Goal: Information Seeking & Learning: Learn about a topic

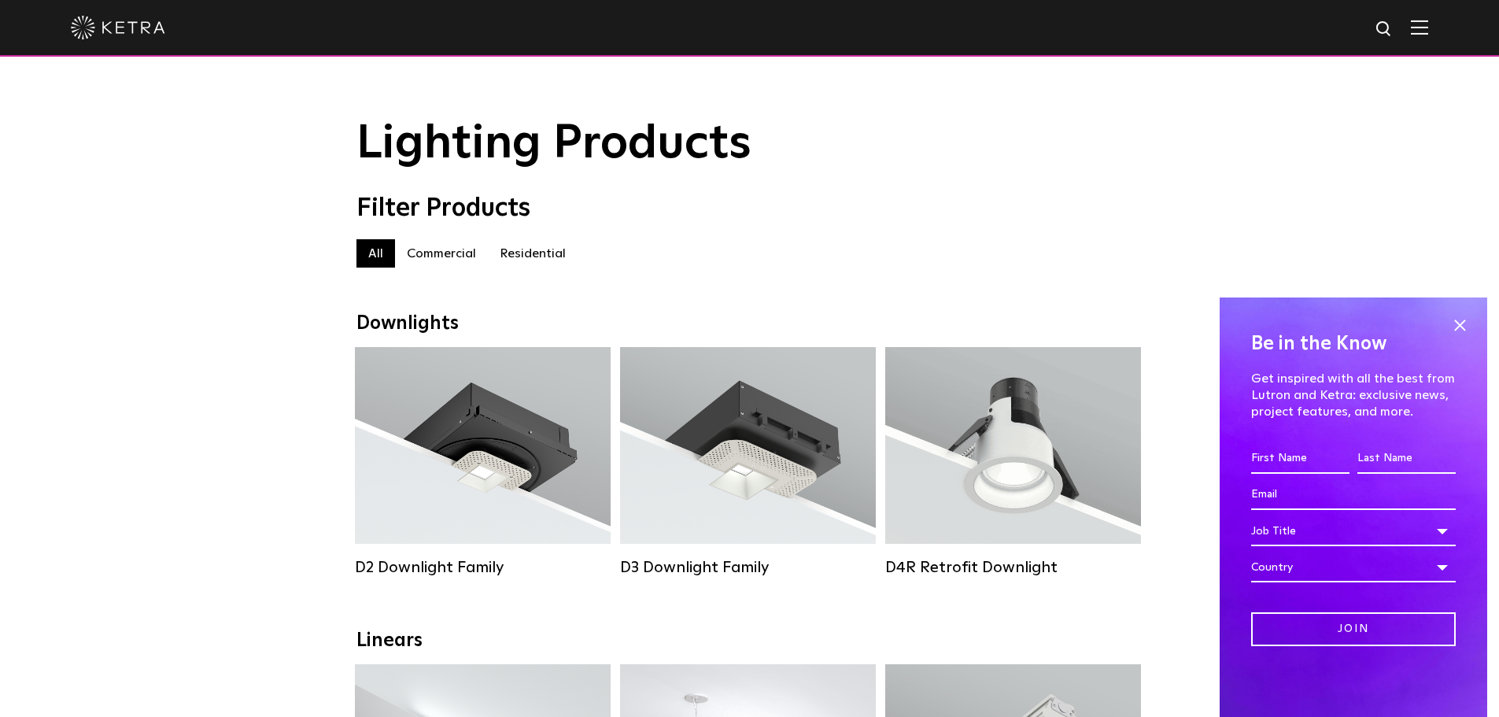
click at [501, 258] on label "Residential" at bounding box center [533, 253] width 90 height 28
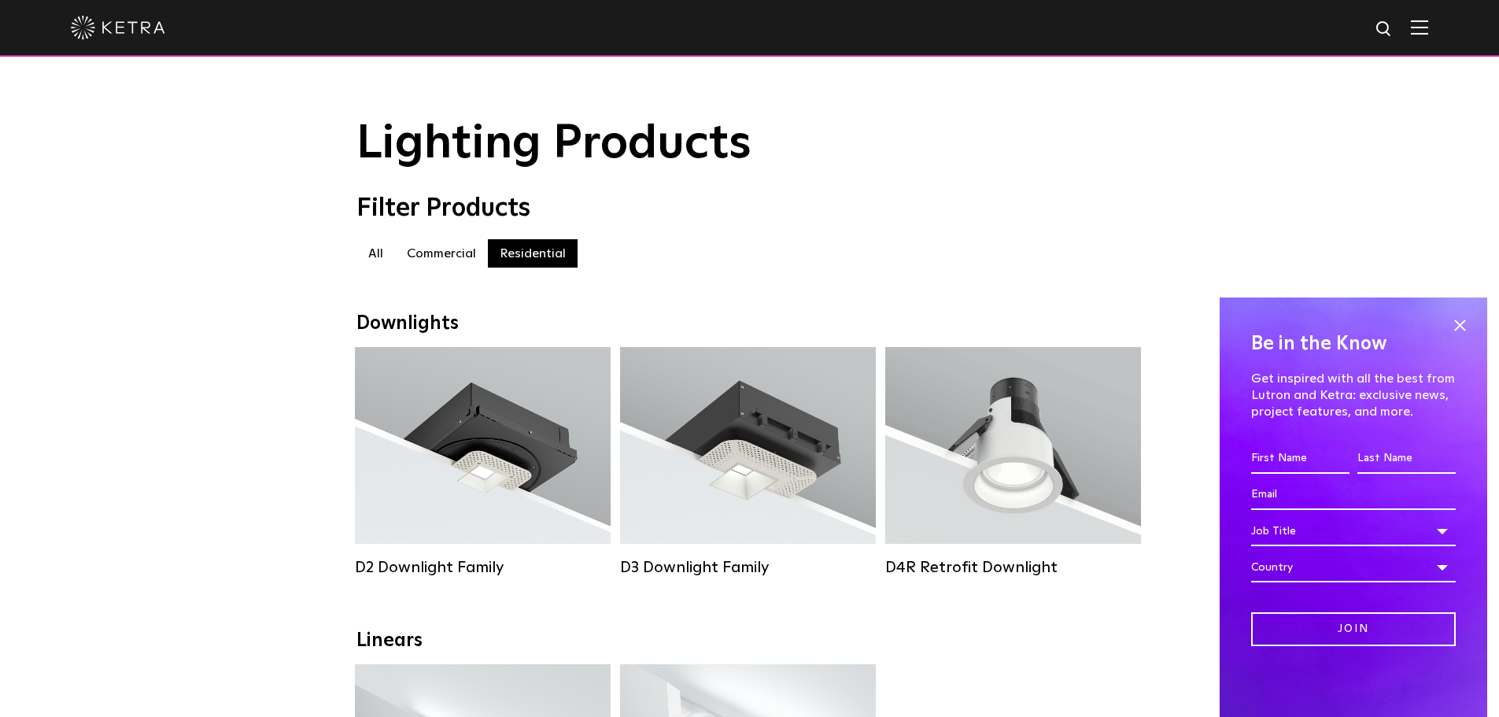
click at [523, 255] on label "Residential" at bounding box center [533, 253] width 90 height 28
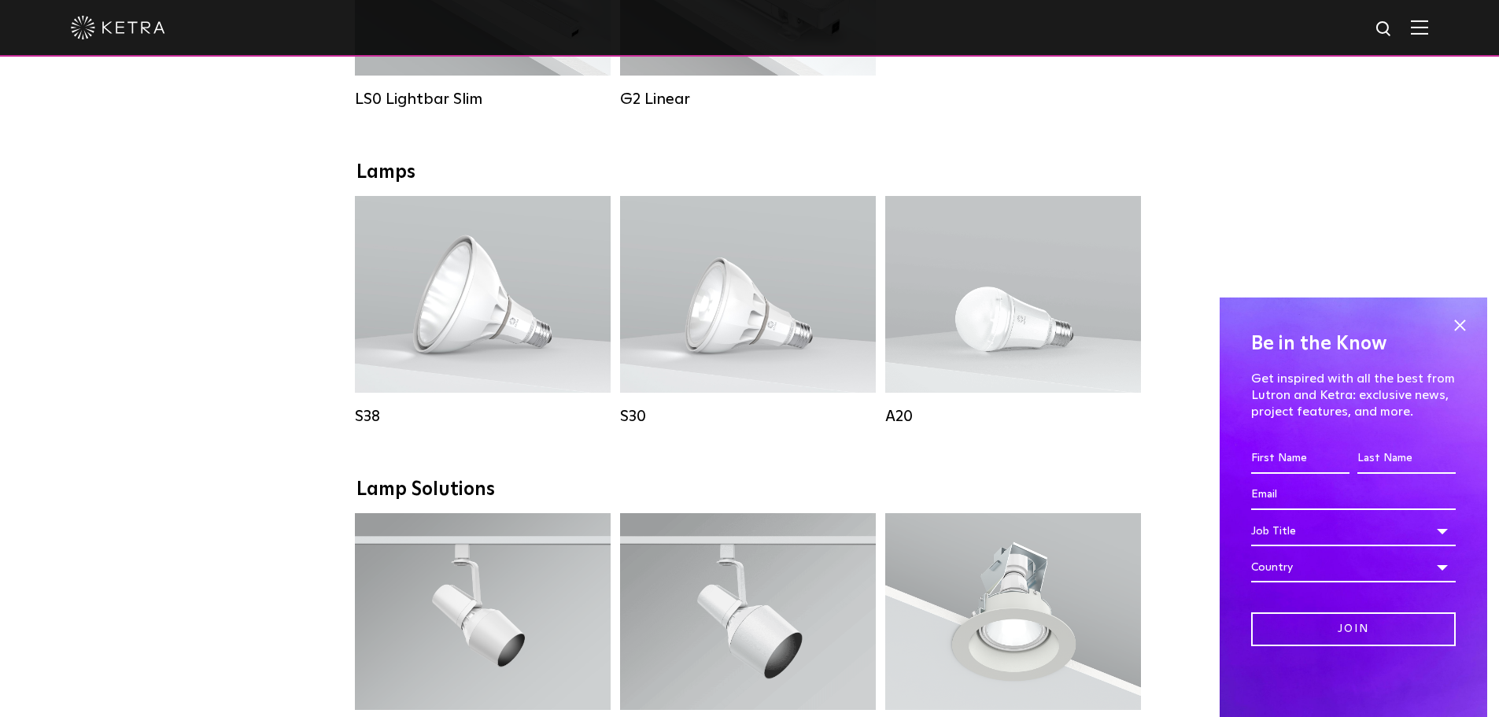
scroll to position [787, 0]
click at [1460, 326] on span at bounding box center [1460, 325] width 24 height 24
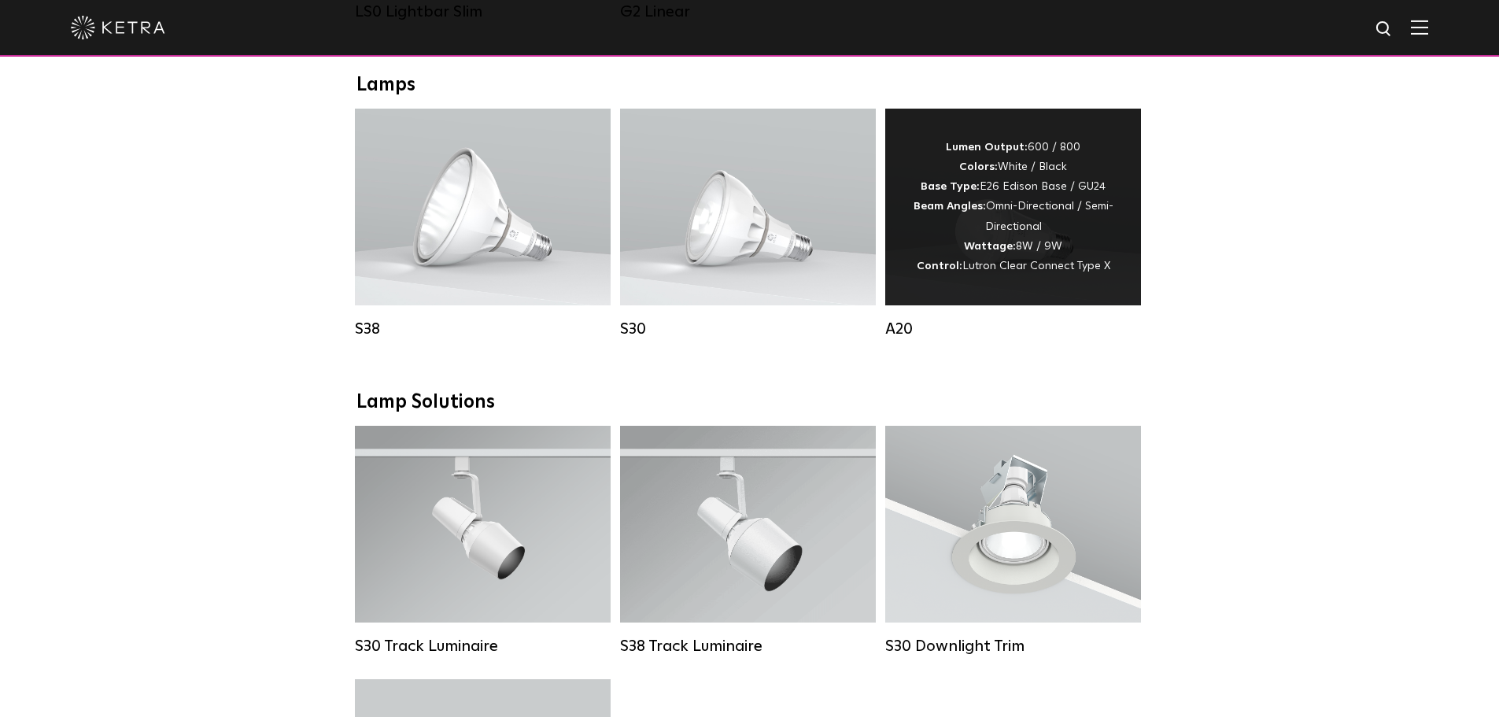
scroll to position [865, 0]
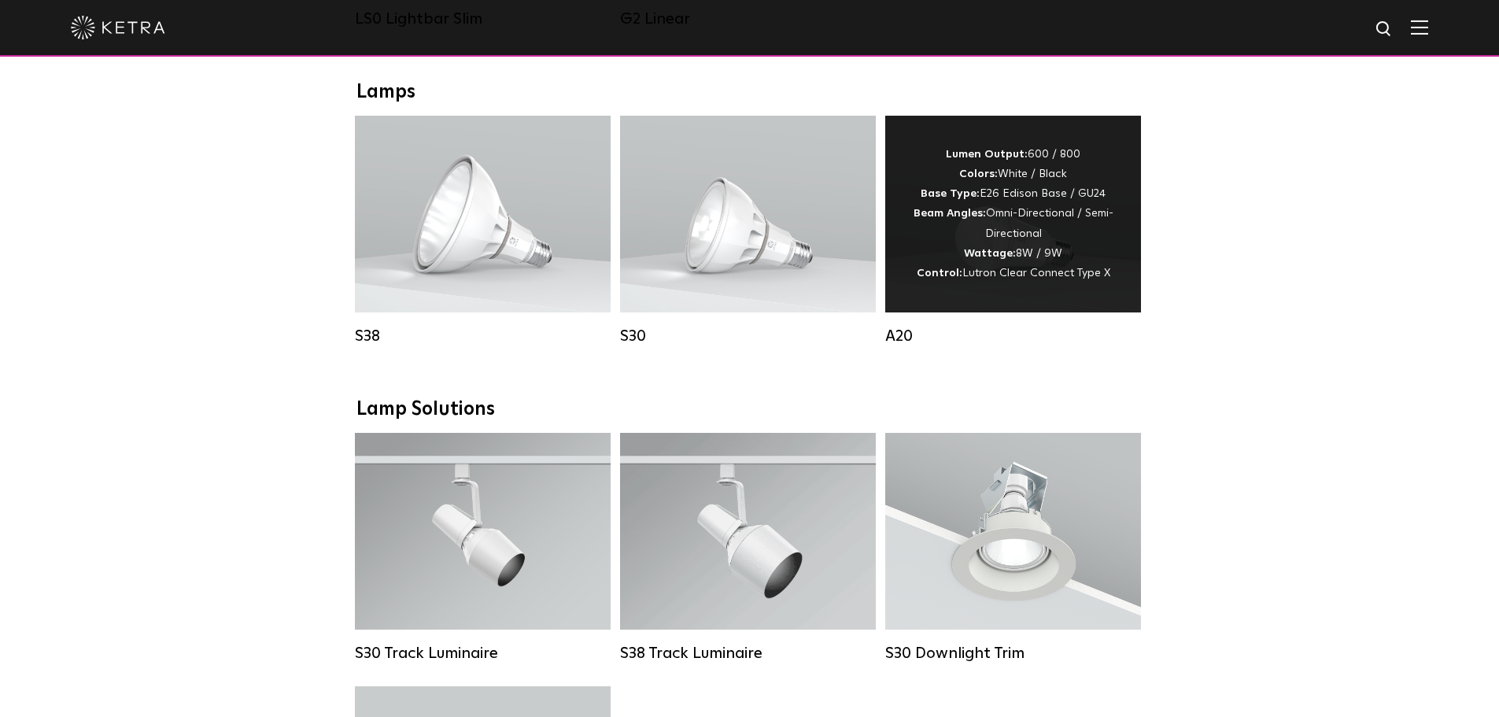
click at [972, 248] on div "Lumen Output: 600 / 800 Colors: White / Black Base Type: E26 Edison Base / GU24…" at bounding box center [1013, 214] width 209 height 138
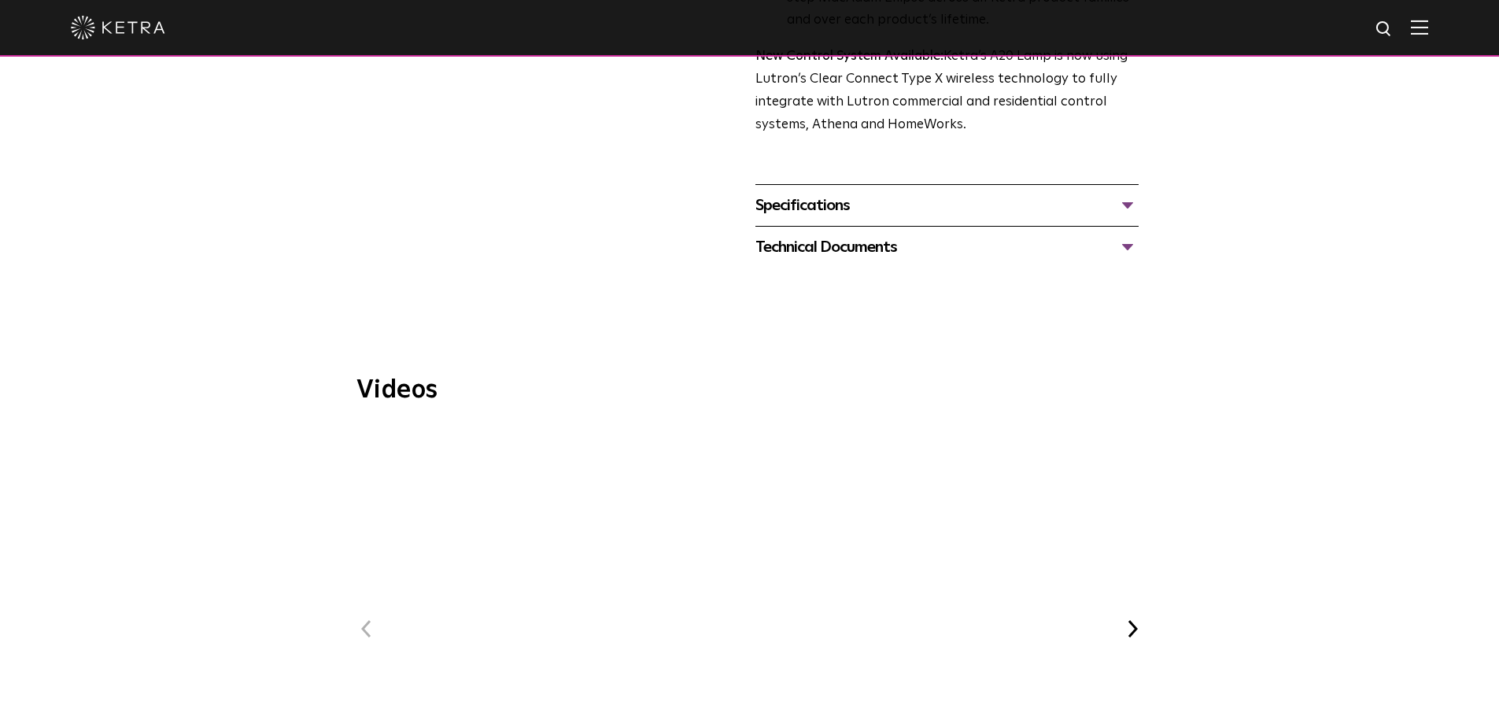
scroll to position [393, 0]
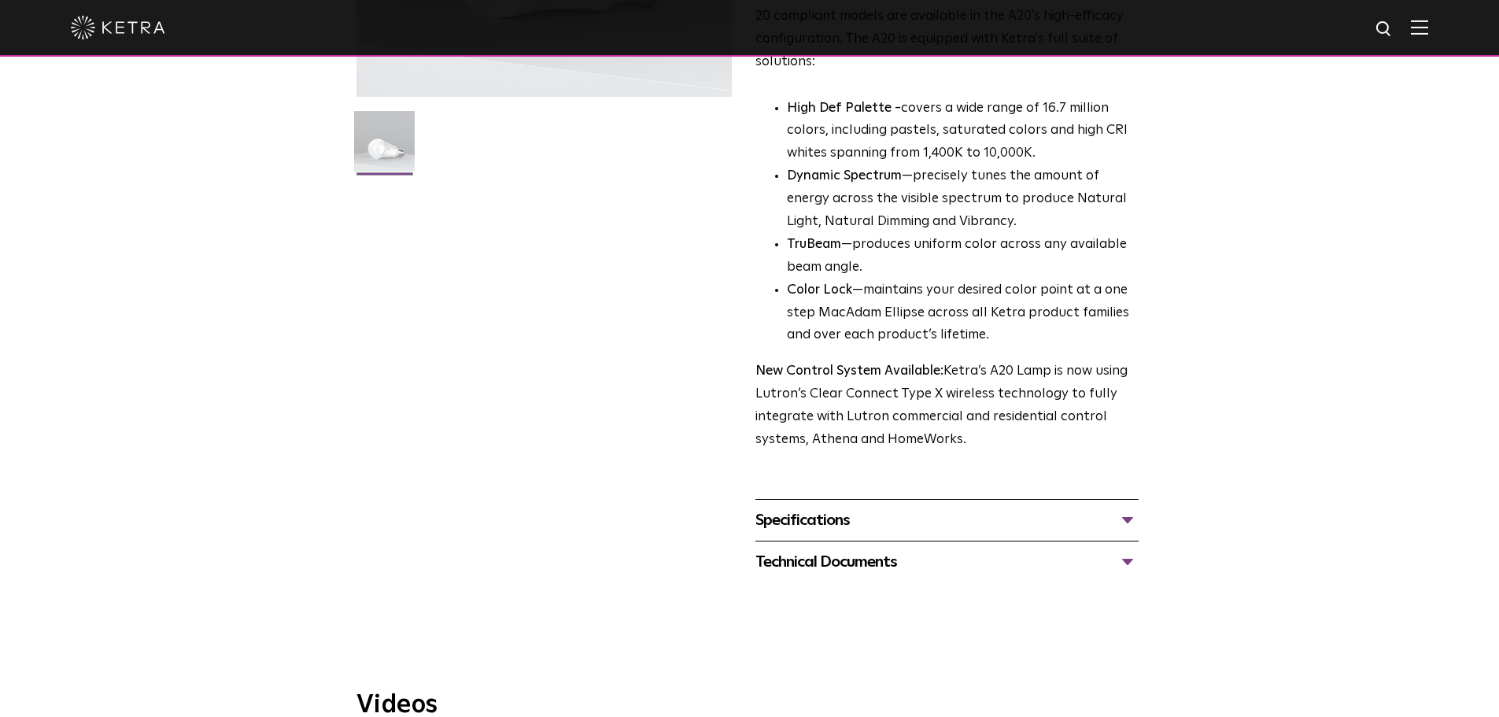
click at [858, 415] on p "New Control System Available: Ketra’s A20 Lamp is now using Lutron’s Clear Conn…" at bounding box center [946, 405] width 383 height 91
click at [810, 507] on div "Specifications" at bounding box center [946, 519] width 383 height 25
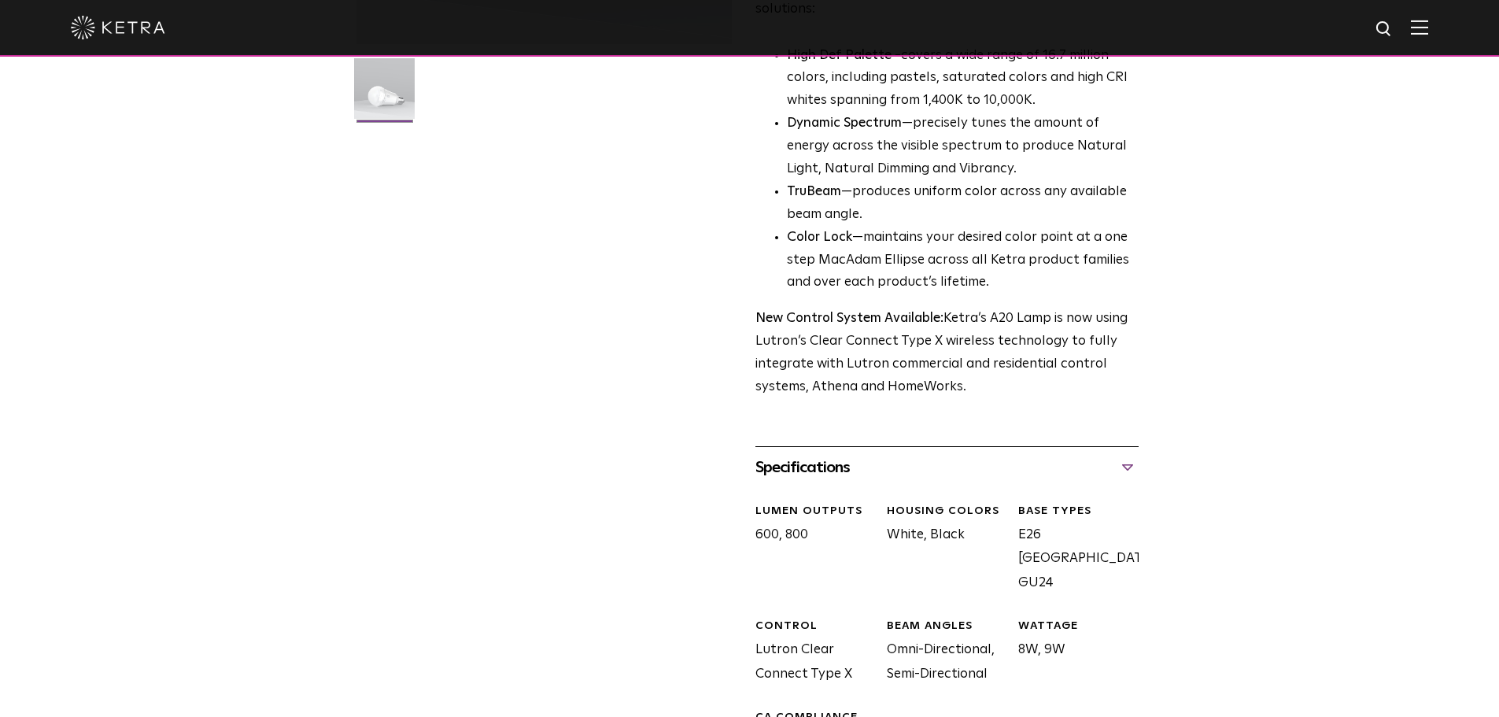
scroll to position [472, 0]
